Goal: Information Seeking & Learning: Learn about a topic

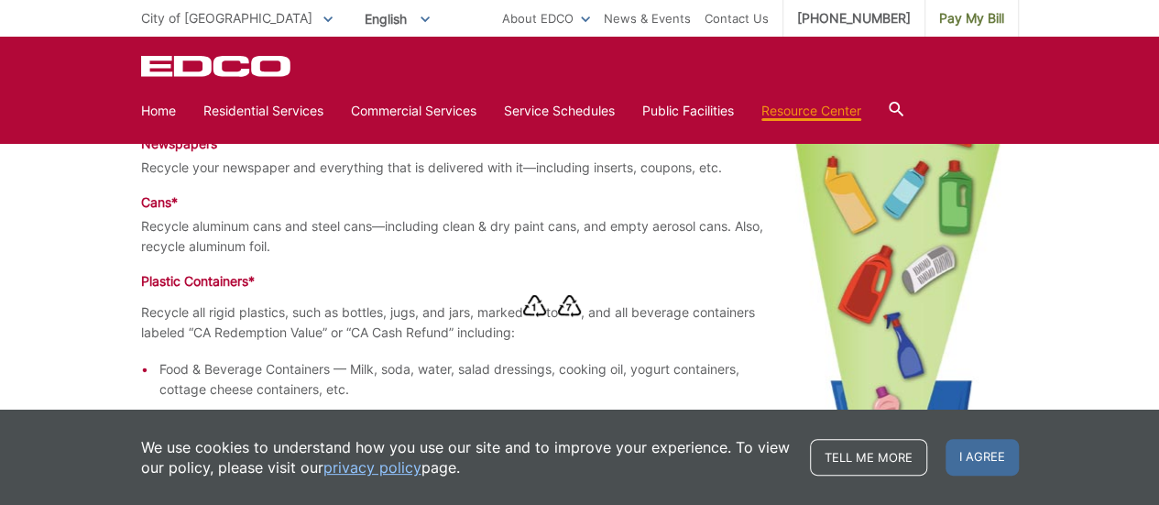
scroll to position [1487, 0]
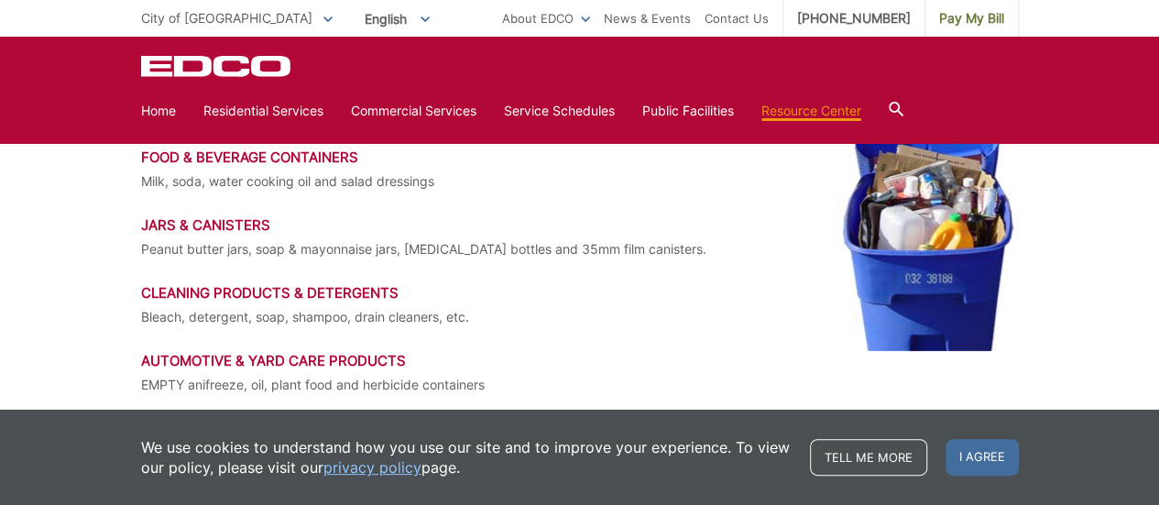
scroll to position [2786, 0]
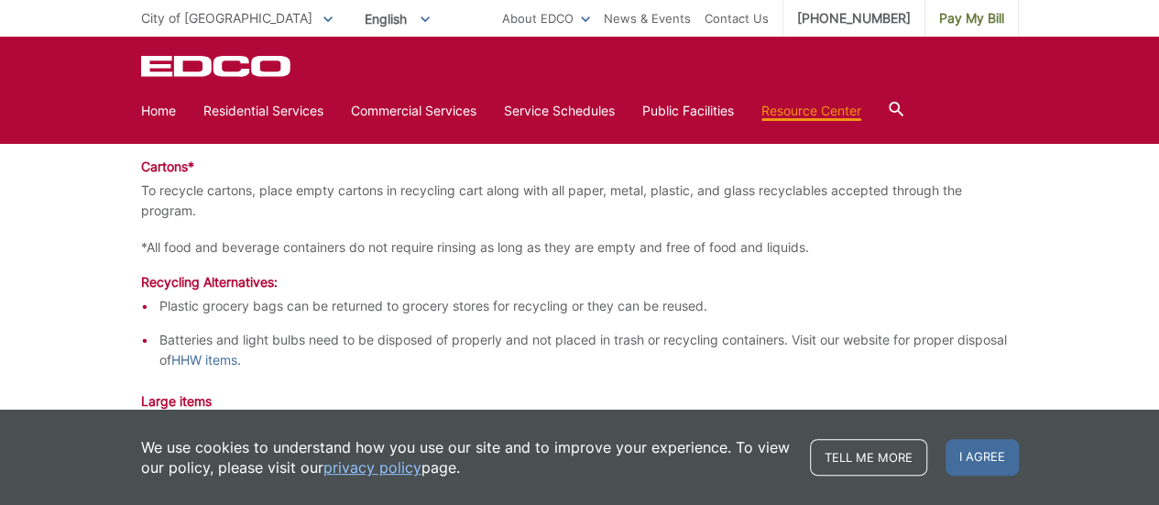
scroll to position [2129, 0]
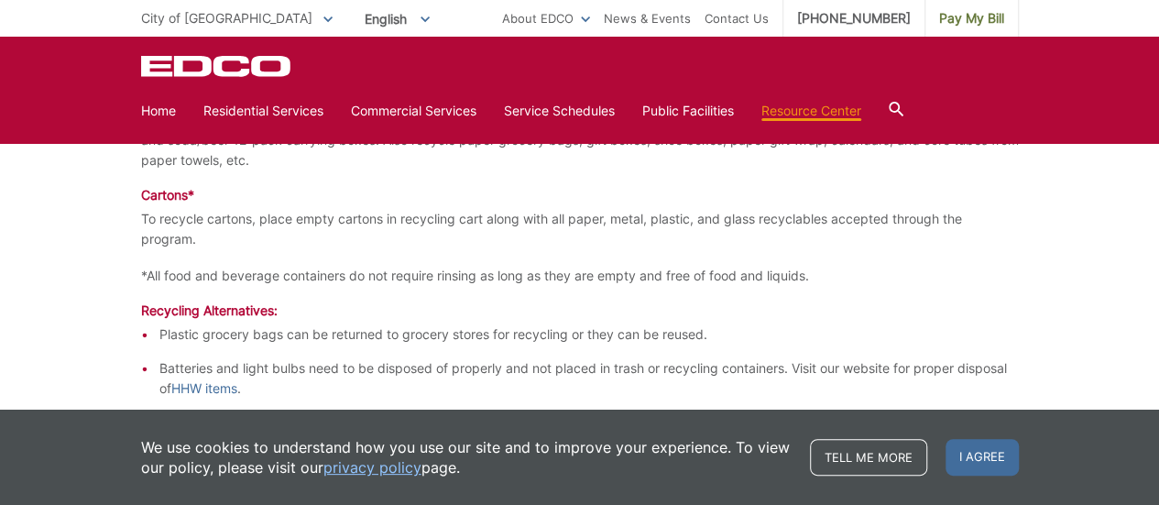
click at [647, 270] on p "*All food and beverage containers do not require rinsing as long as they are em…" at bounding box center [580, 276] width 878 height 20
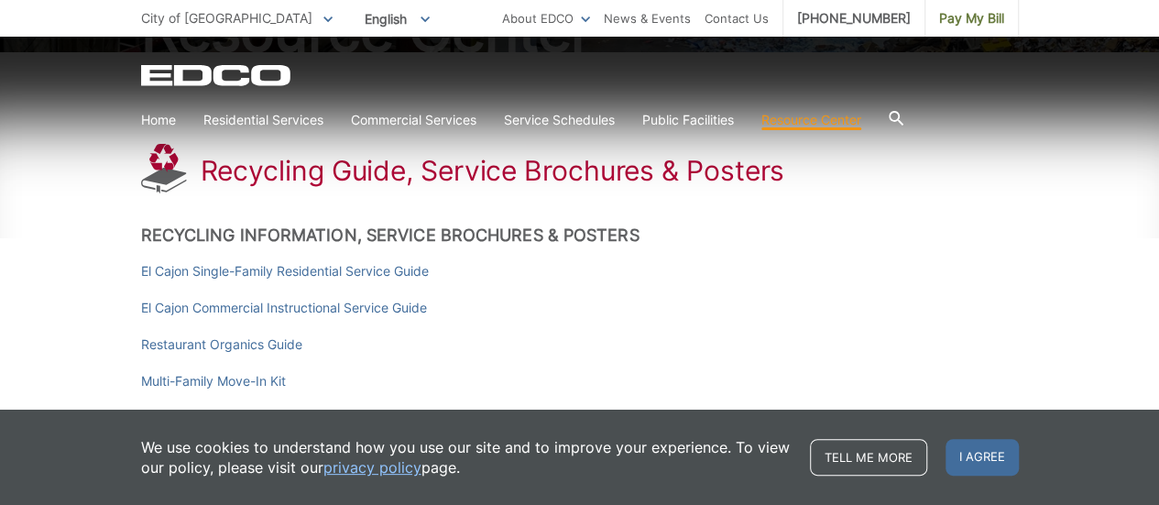
scroll to position [296, 0]
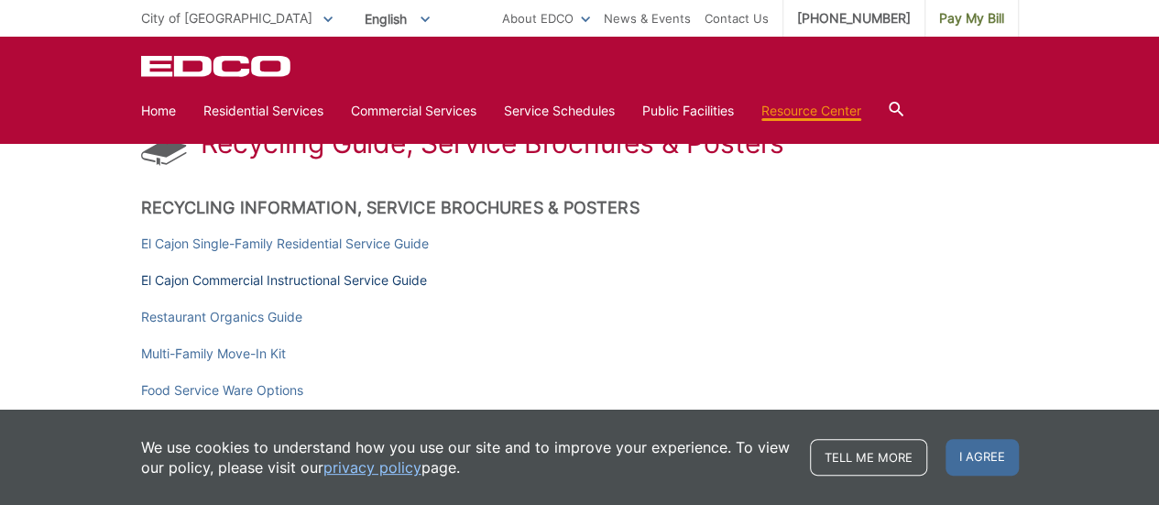
click at [315, 280] on link "El Cajon Commercial Instructional Service Guide" at bounding box center [284, 280] width 286 height 20
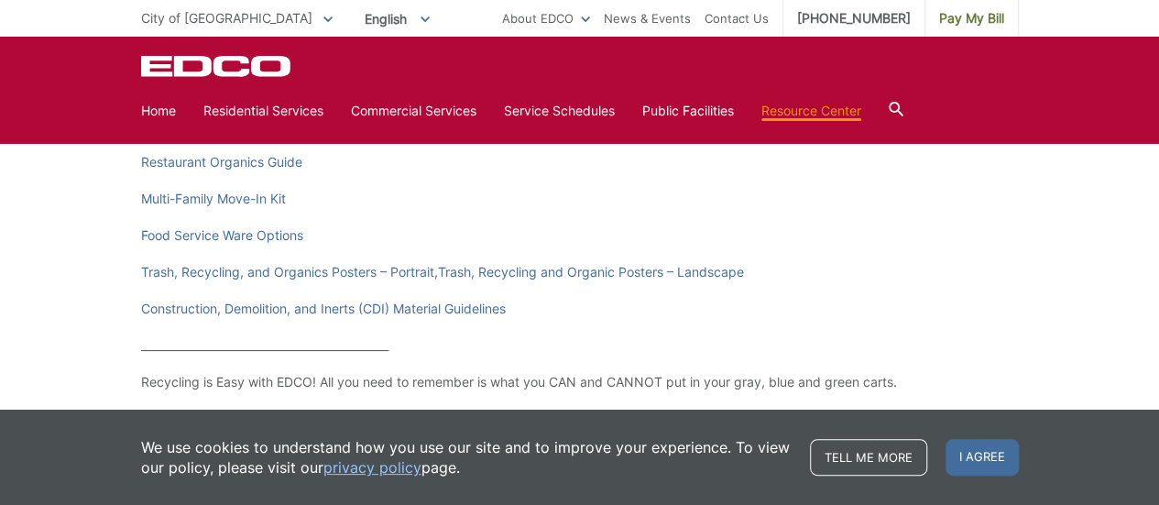
scroll to position [479, 0]
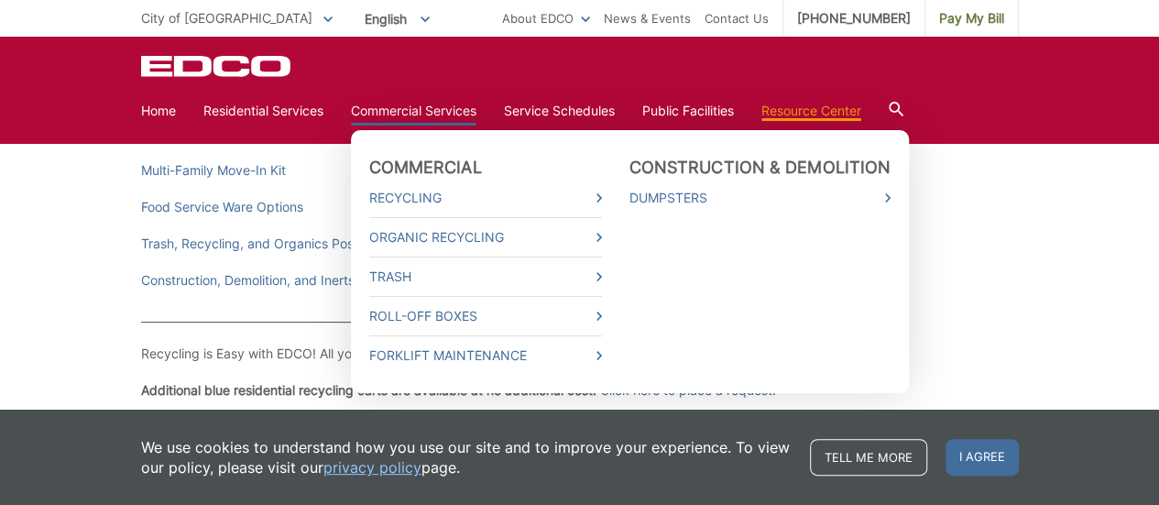
click at [448, 108] on link "Commercial Services" at bounding box center [414, 111] width 126 height 20
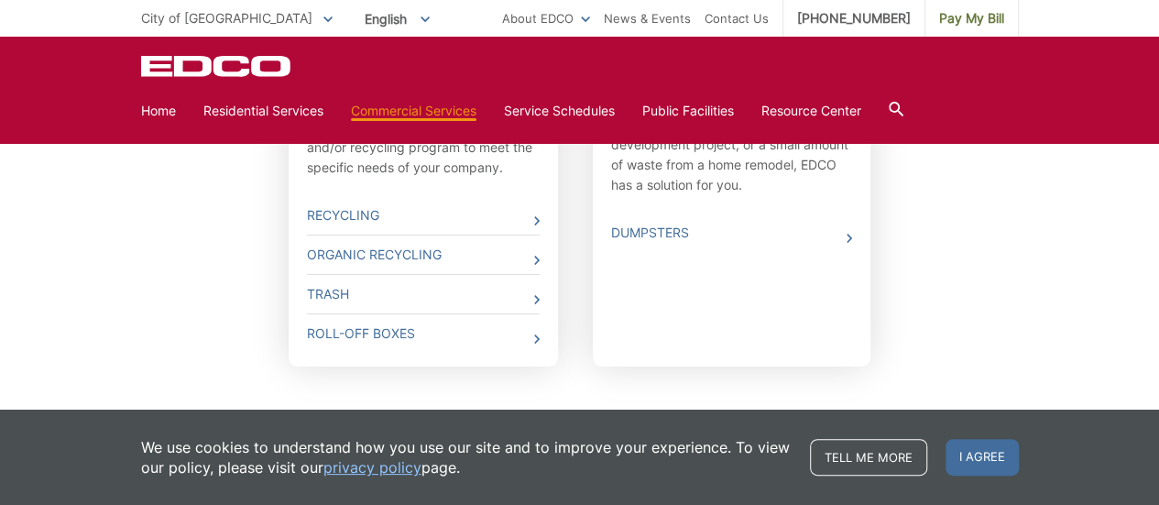
scroll to position [916, 0]
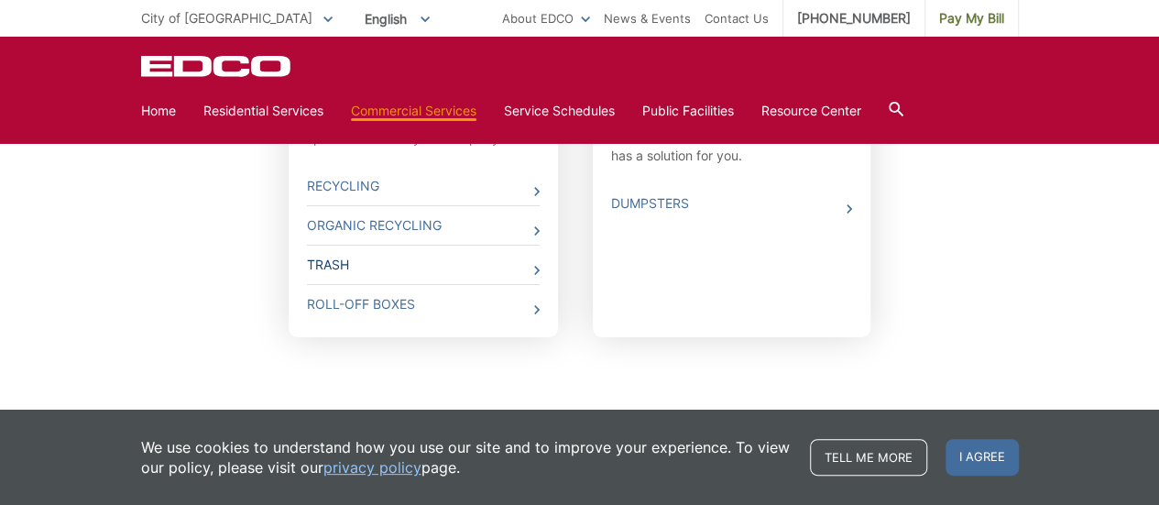
click at [339, 260] on link "Trash" at bounding box center [423, 265] width 233 height 38
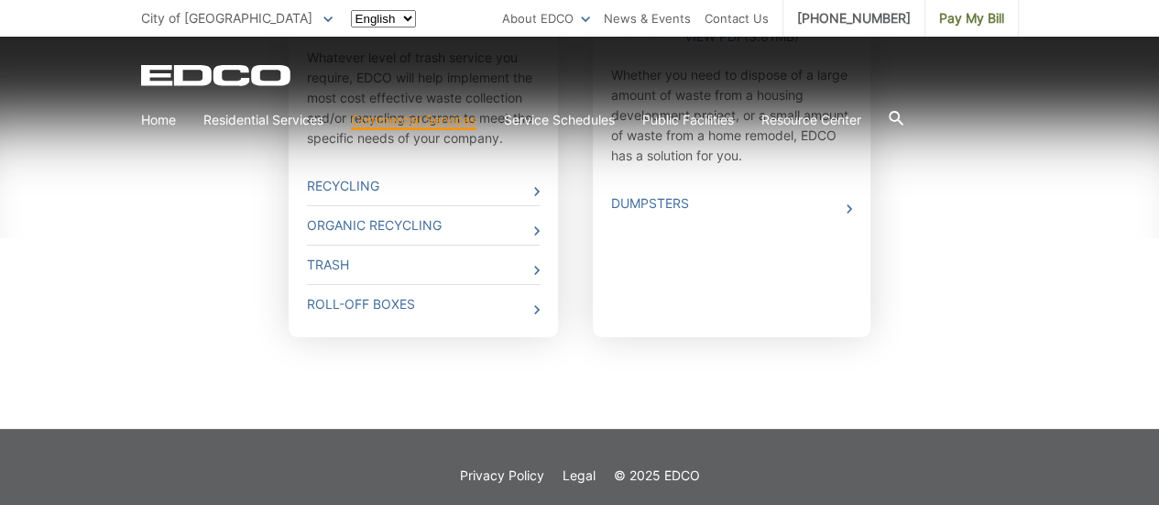
scroll to position [916, 0]
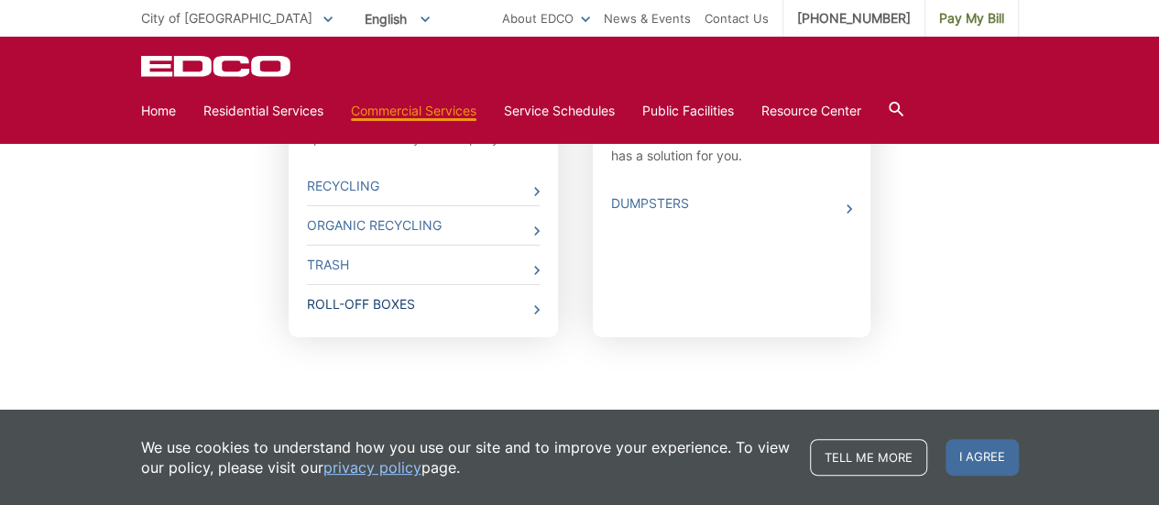
click at [365, 301] on link "Roll-Off Boxes" at bounding box center [423, 304] width 233 height 38
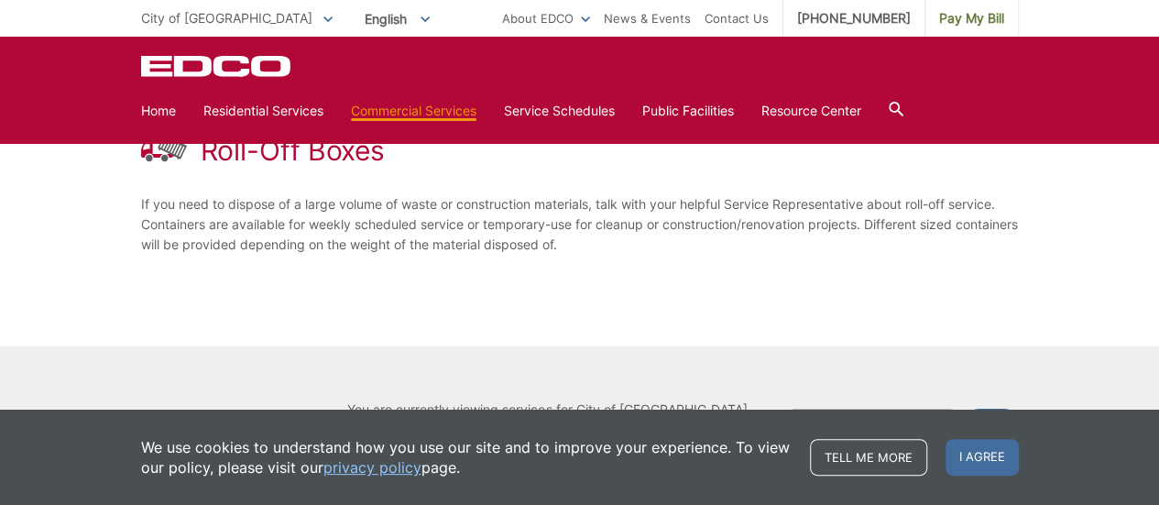
scroll to position [176, 0]
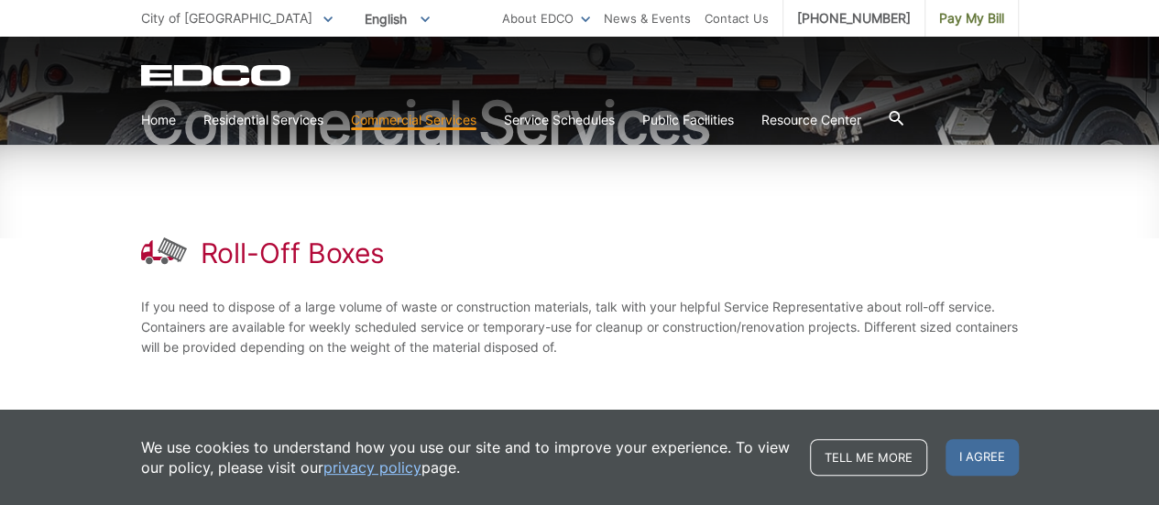
click at [226, 259] on h1 "Roll-Off Boxes" at bounding box center [293, 252] width 185 height 33
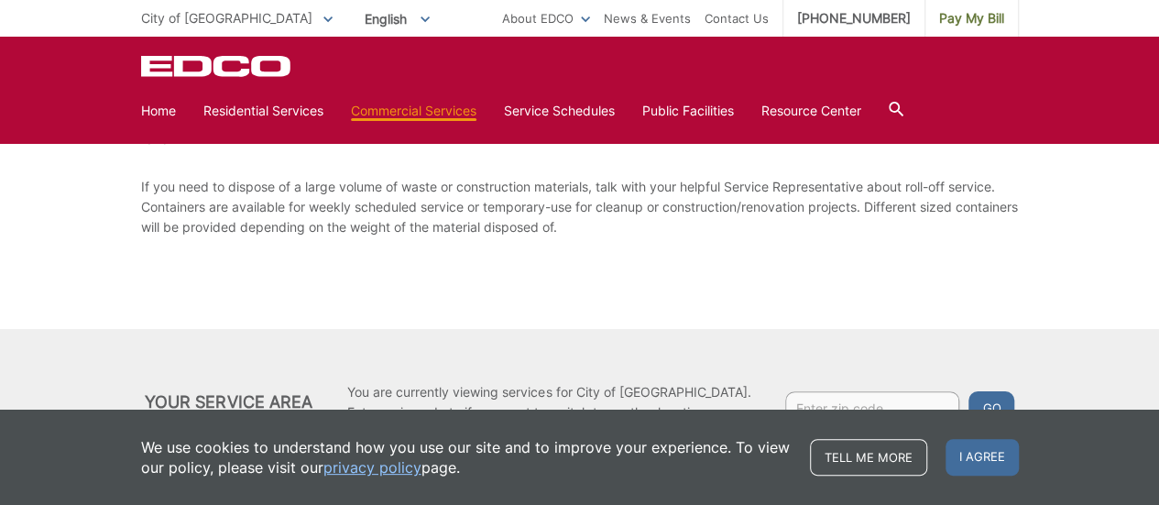
scroll to position [268, 0]
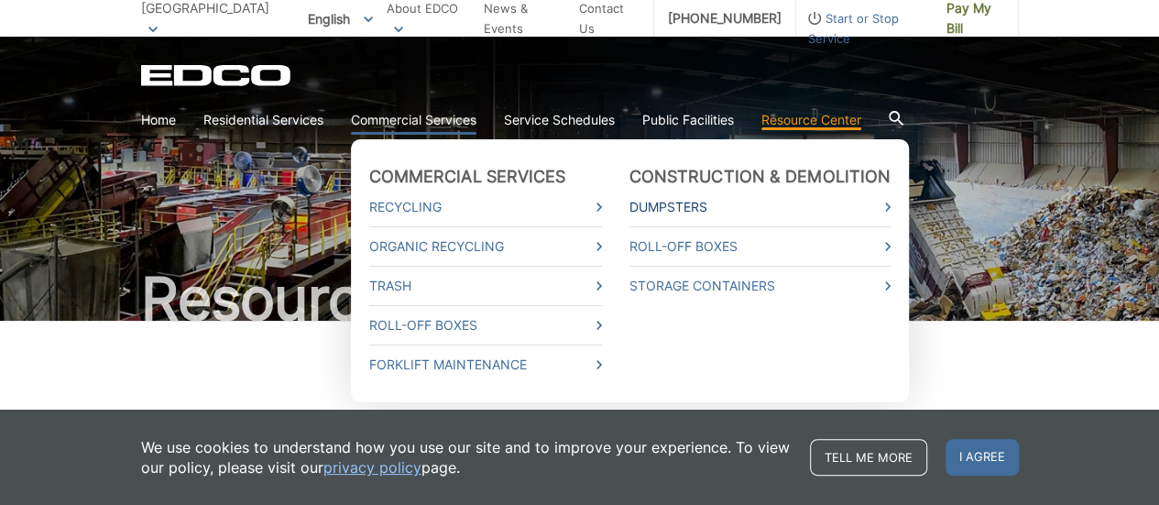
click at [695, 210] on link "Dumpsters" at bounding box center [761, 207] width 262 height 20
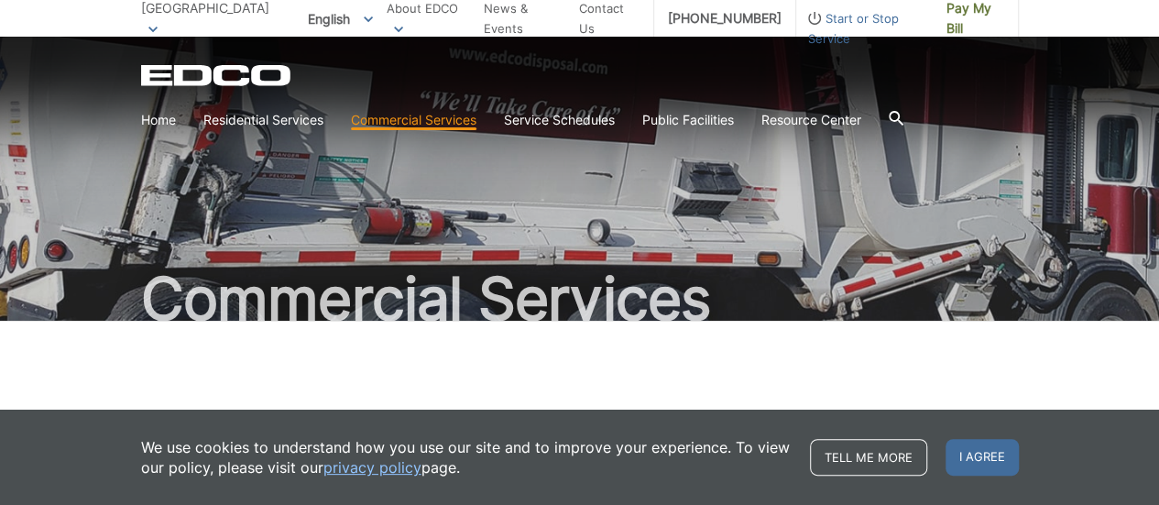
scroll to position [387, 0]
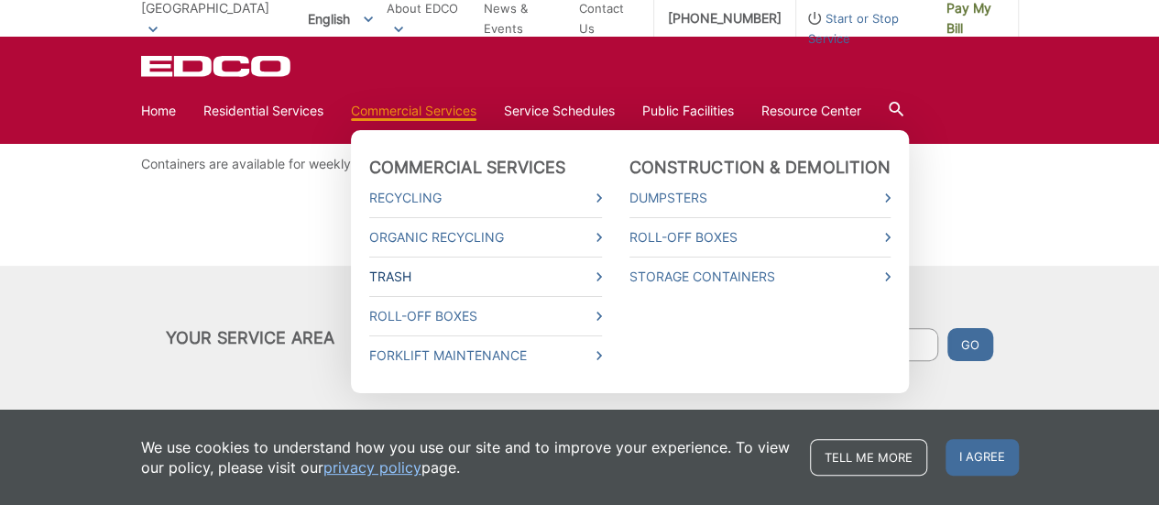
click at [395, 274] on link "Trash" at bounding box center [485, 277] width 233 height 20
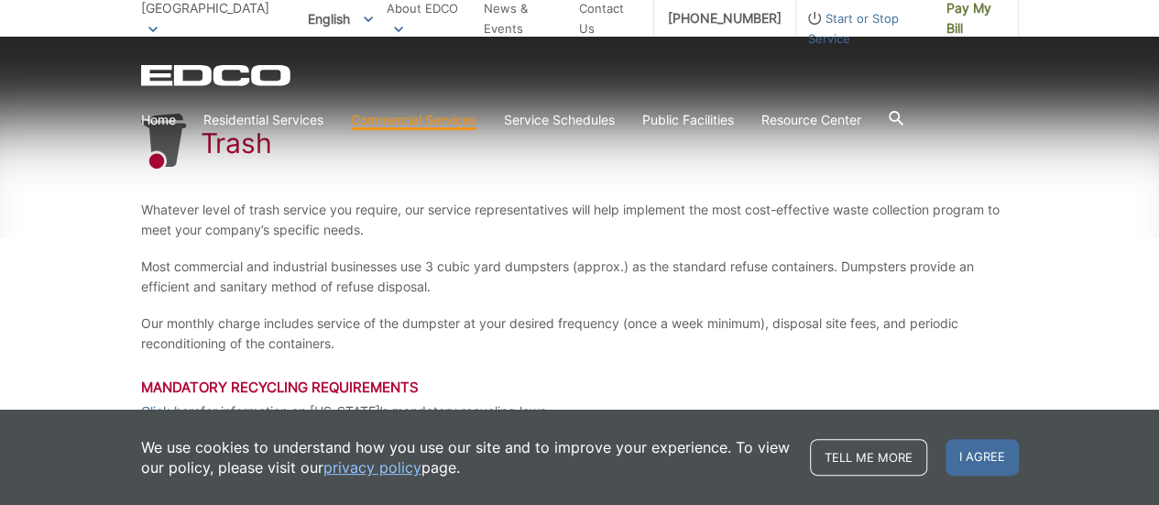
scroll to position [458, 0]
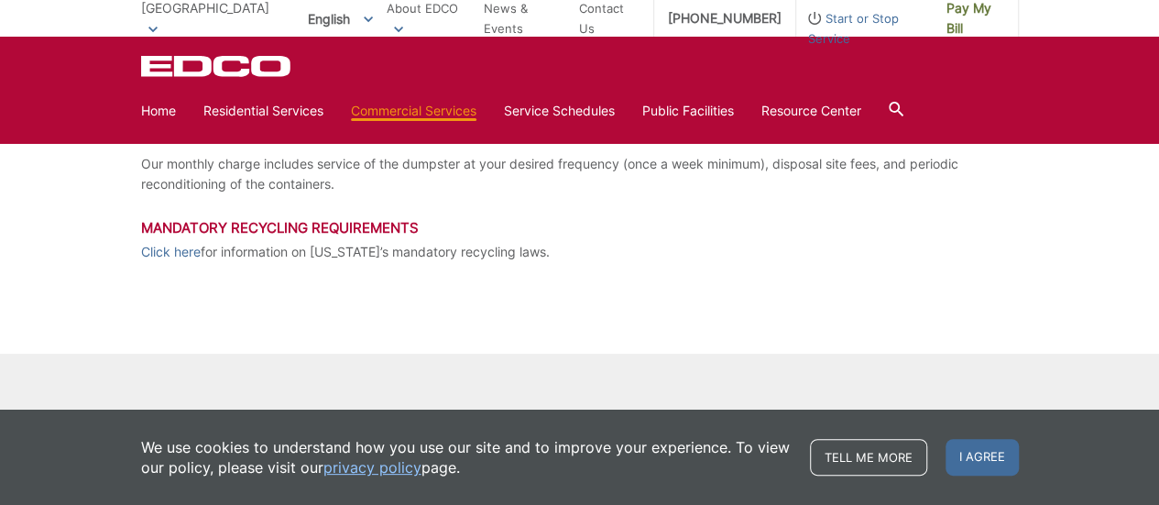
drag, startPoint x: 988, startPoint y: 456, endPoint x: 907, endPoint y: 399, distance: 99.2
click at [989, 456] on span "I agree" at bounding box center [982, 457] width 73 height 37
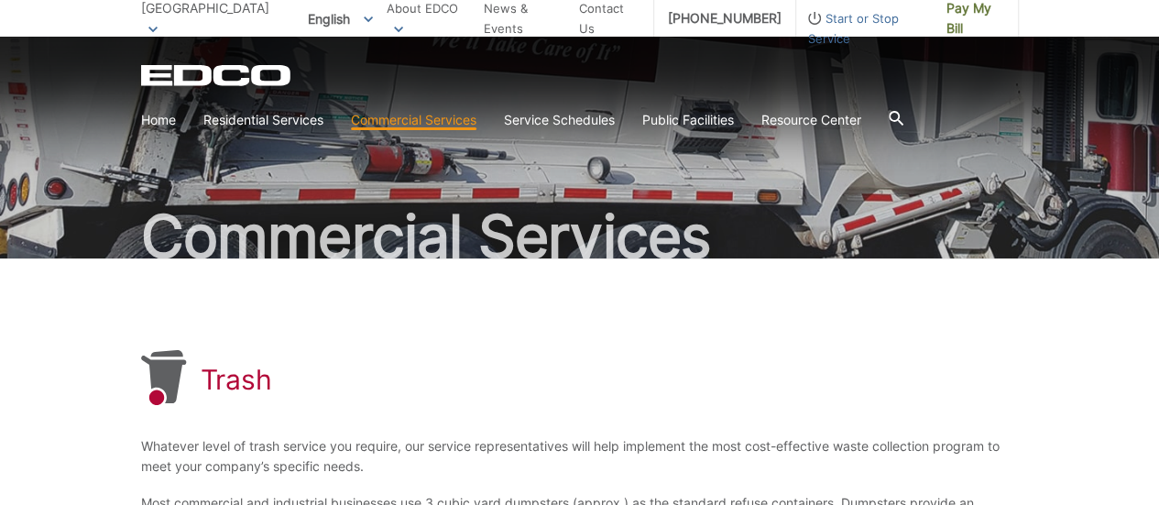
scroll to position [0, 0]
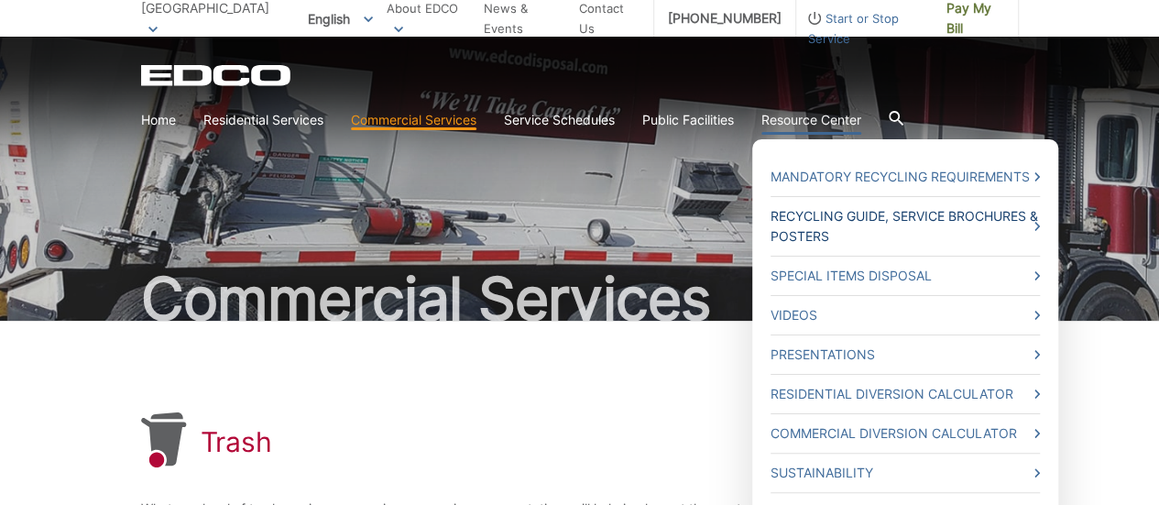
click at [838, 239] on link "Recycling Guide, Service Brochures & Posters" at bounding box center [905, 226] width 269 height 40
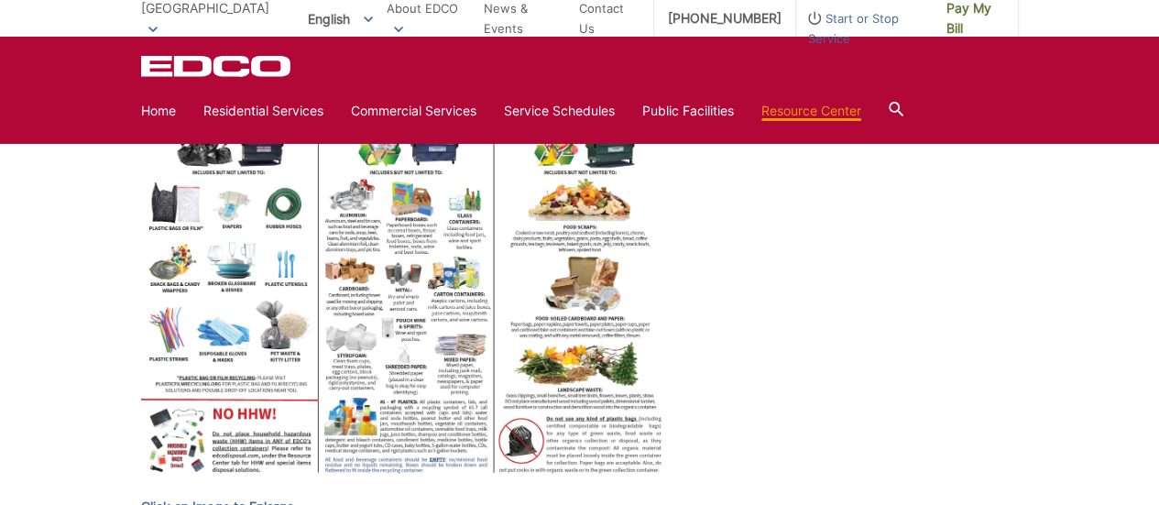
scroll to position [733, 0]
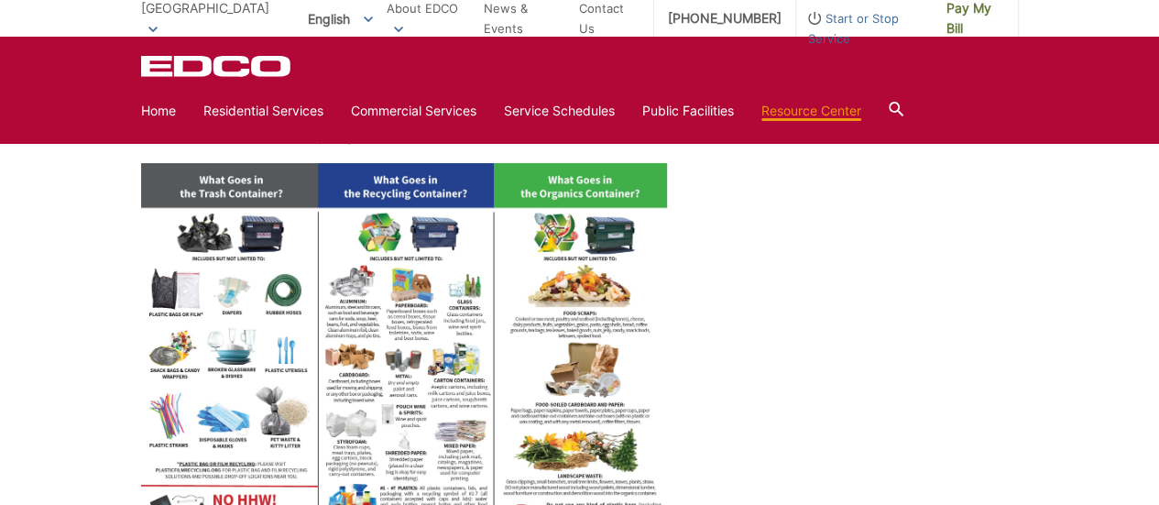
click at [438, 269] on img at bounding box center [404, 366] width 527 height 407
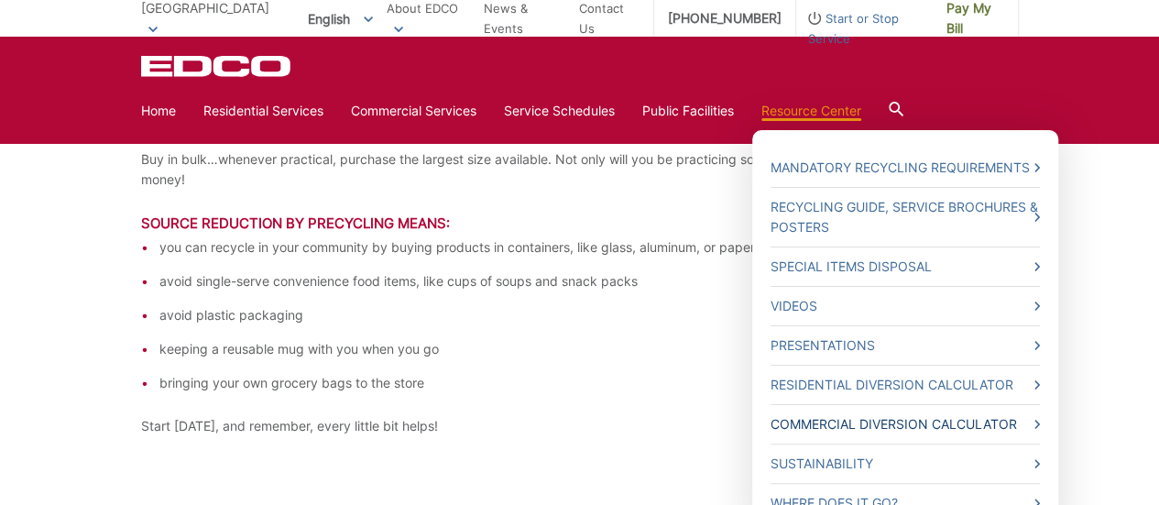
scroll to position [3962, 0]
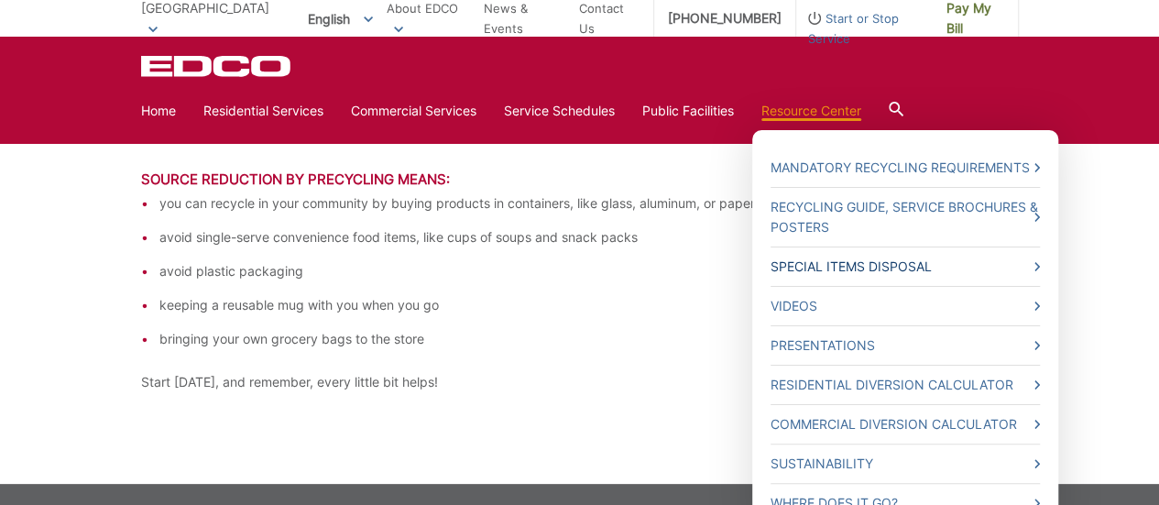
click at [825, 274] on link "Special Items Disposal" at bounding box center [905, 267] width 269 height 20
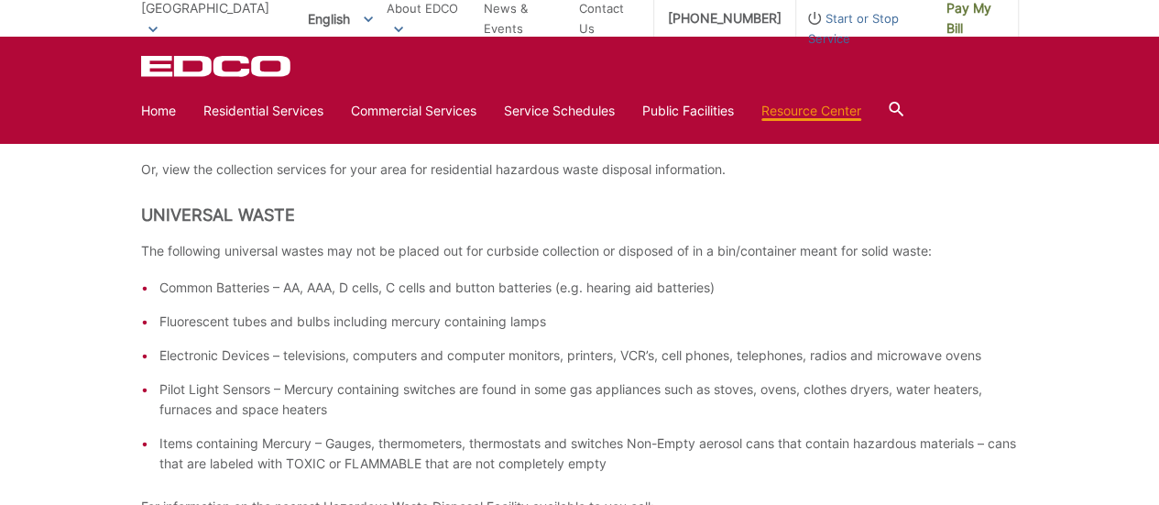
scroll to position [458, 0]
